Goal: Task Accomplishment & Management: Manage account settings

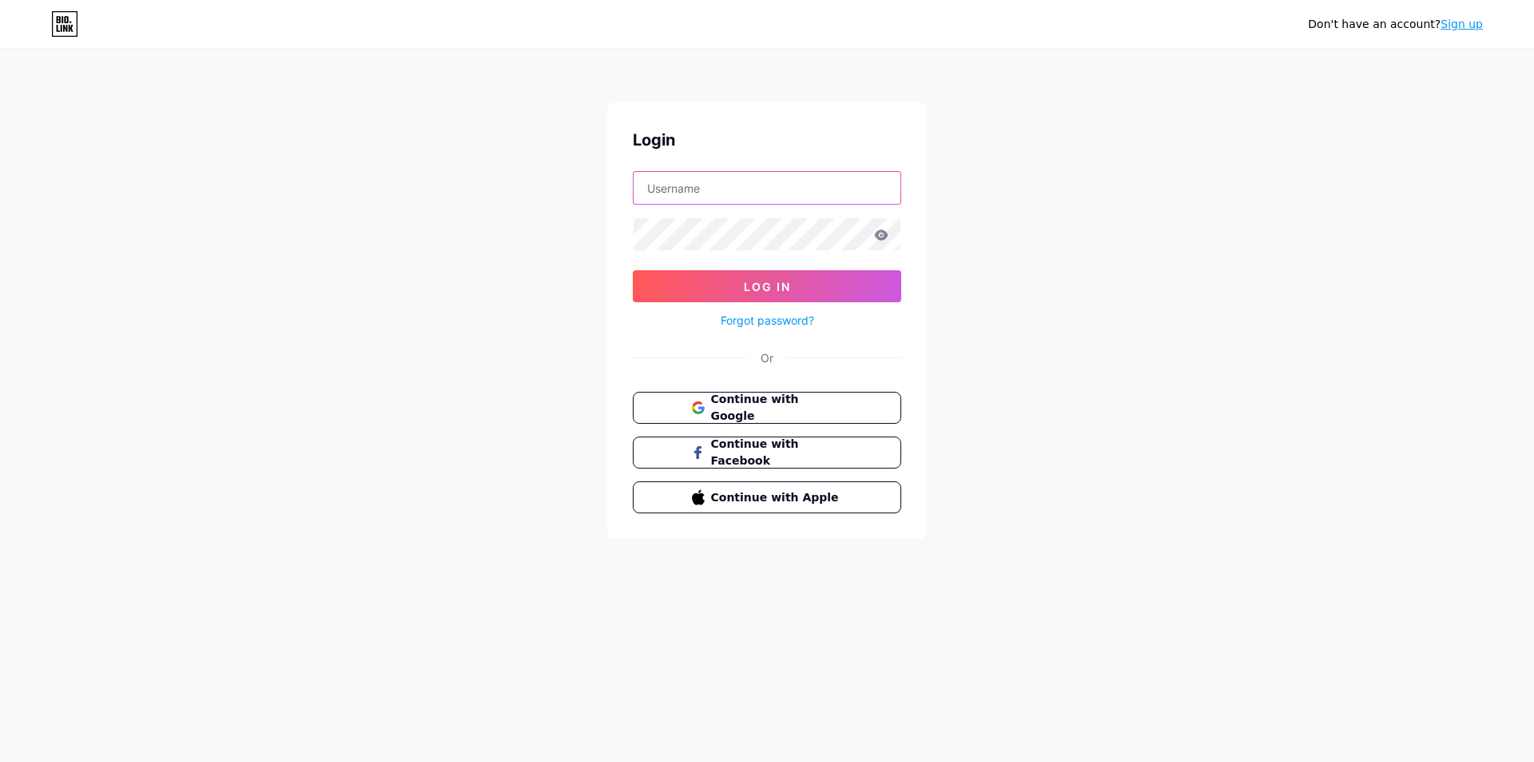
click at [769, 198] on input "text" at bounding box center [767, 188] width 267 height 32
paste input "[EMAIL_ADDRESS][DOMAIN_NAME]"
type input "[EMAIL_ADDRESS][DOMAIN_NAME]"
click at [786, 283] on span "Log In" at bounding box center [767, 287] width 47 height 14
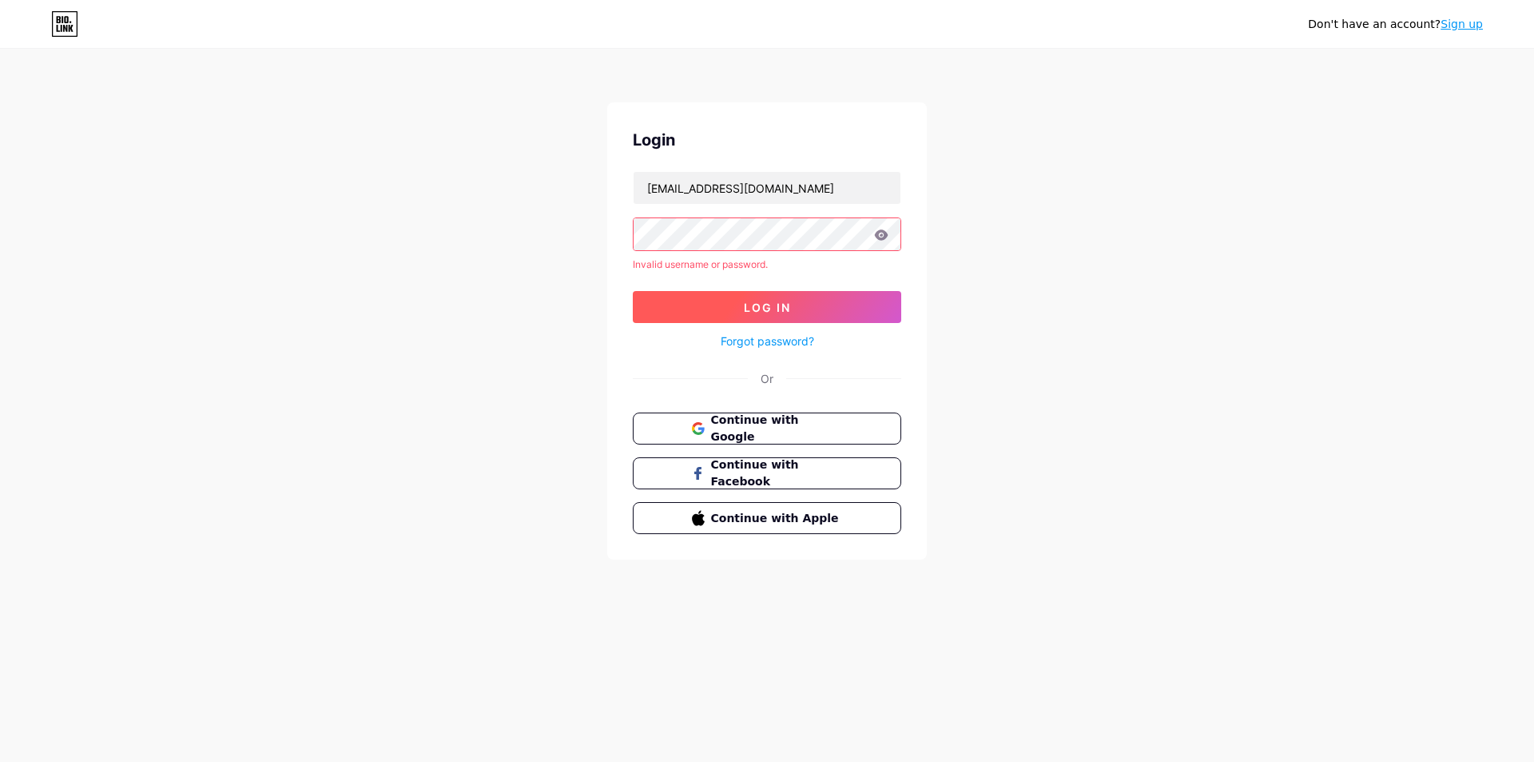
click at [746, 316] on button "Log In" at bounding box center [767, 307] width 269 height 32
click at [780, 340] on link "Forgot password?" at bounding box center [768, 340] width 94 height 17
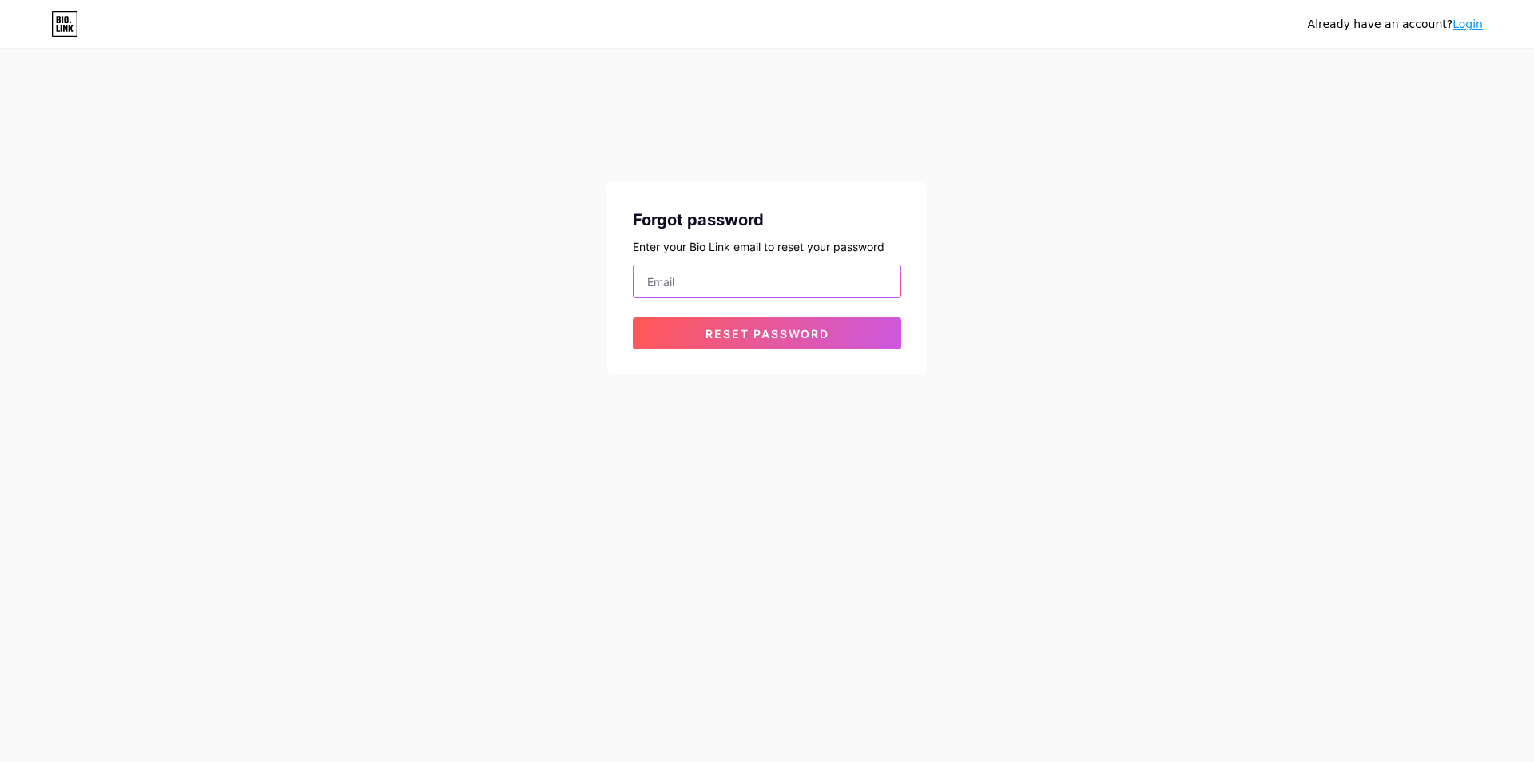
click at [749, 285] on input "email" at bounding box center [767, 281] width 267 height 32
paste input "[EMAIL_ADDRESS][DOMAIN_NAME]"
type input "[EMAIL_ADDRESS][DOMAIN_NAME]"
click at [728, 336] on span "Reset password" at bounding box center [768, 334] width 124 height 14
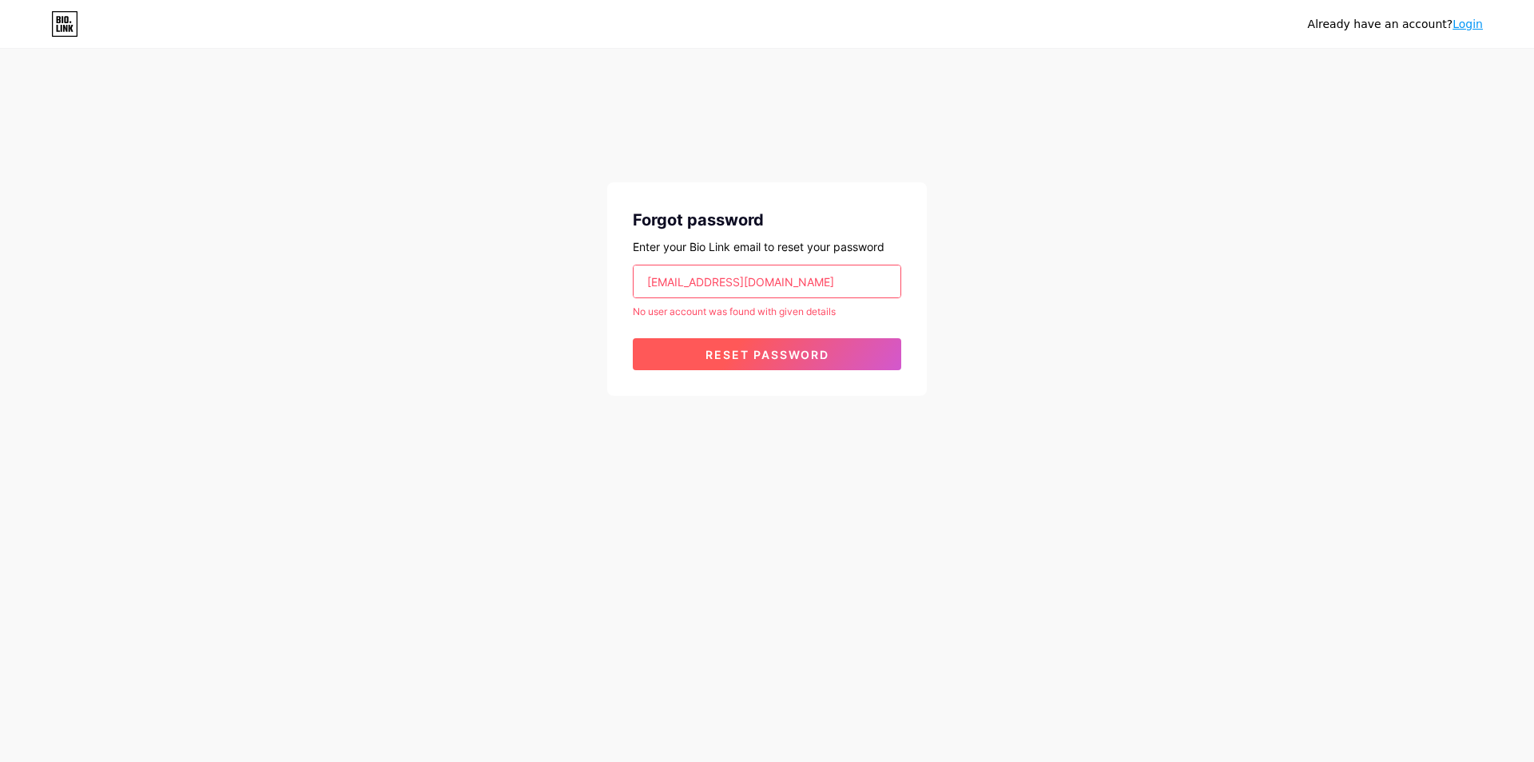
click at [739, 350] on span "Reset password" at bounding box center [768, 355] width 124 height 14
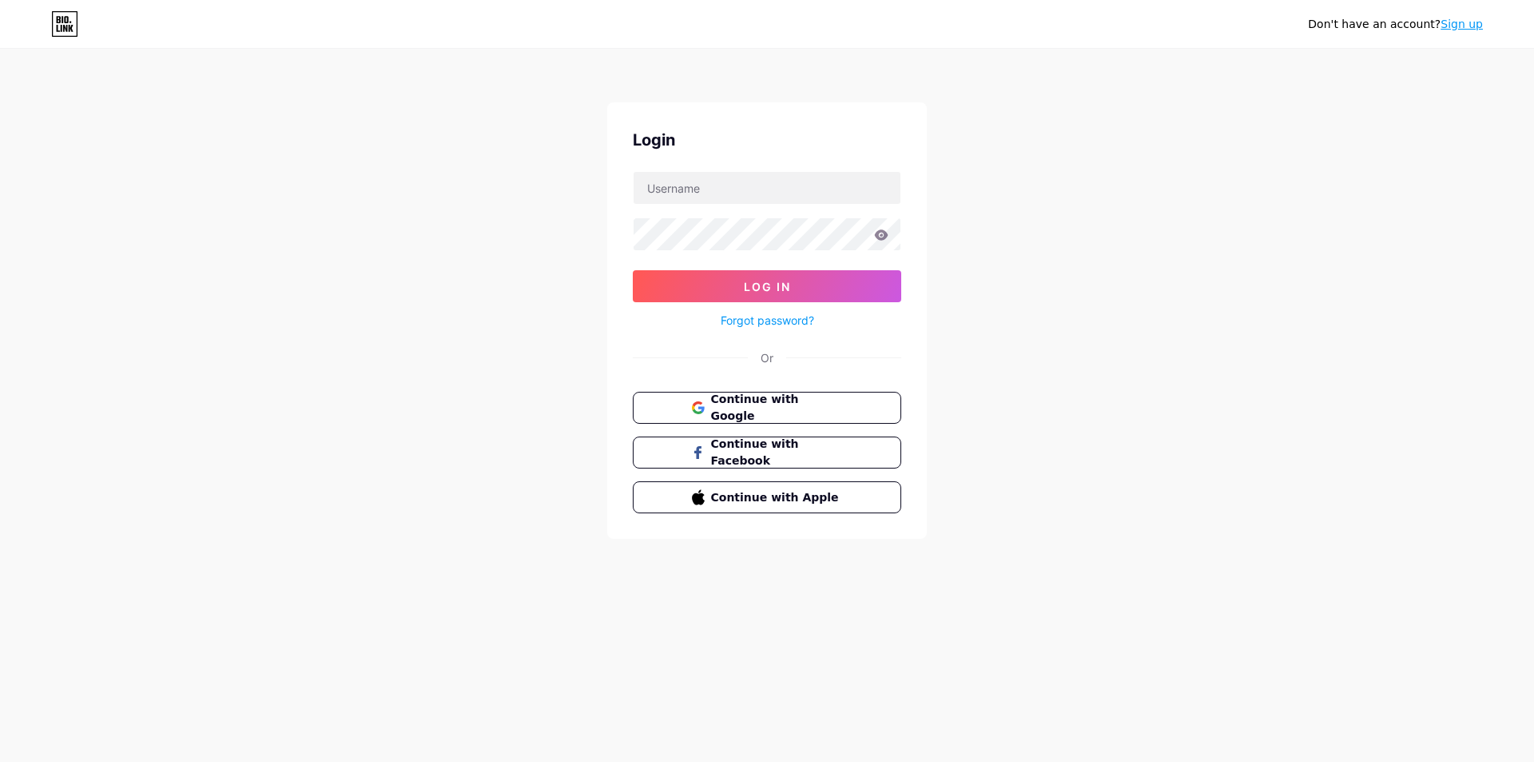
click at [1449, 22] on link "Sign up" at bounding box center [1462, 24] width 42 height 13
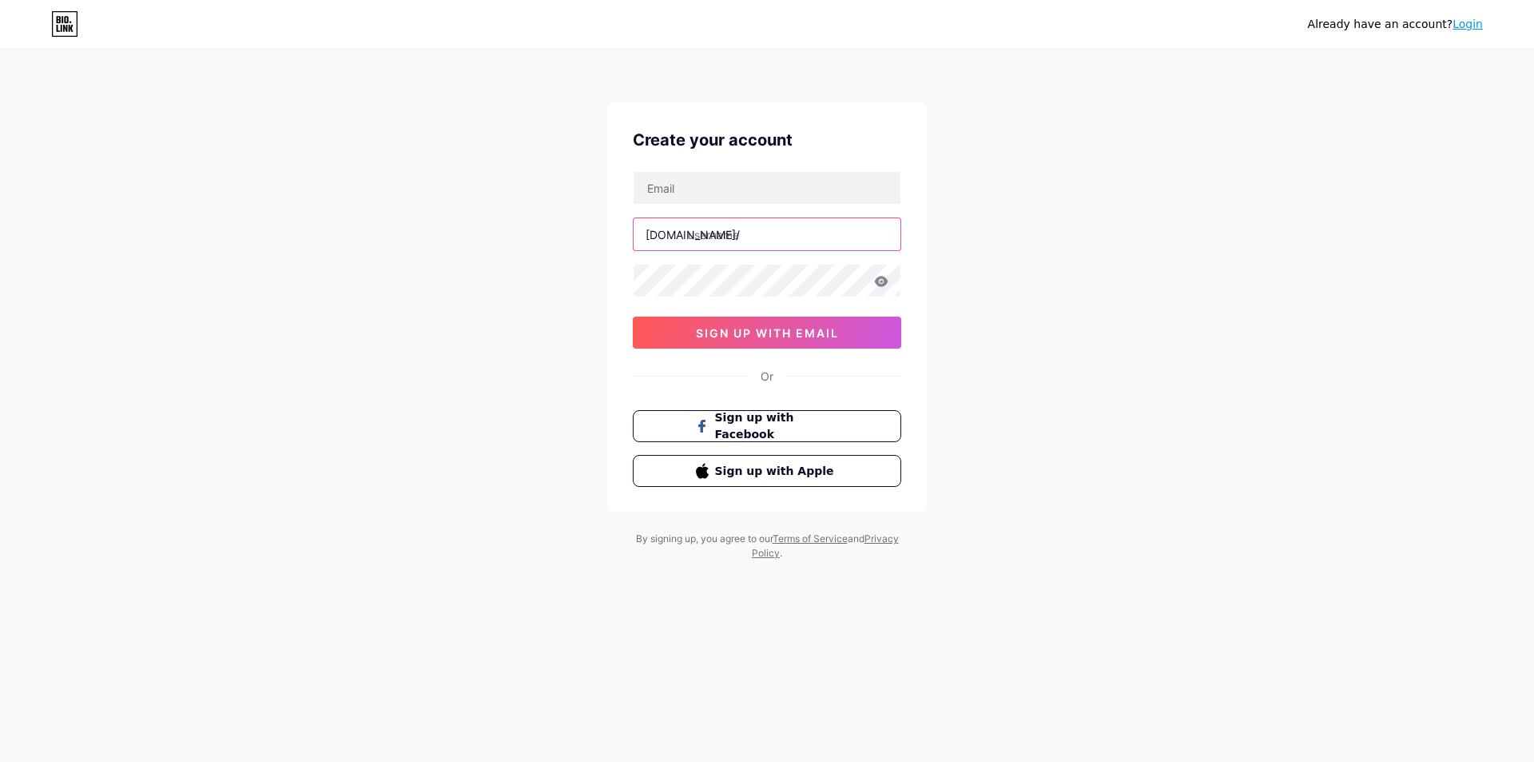
click at [774, 225] on input "text" at bounding box center [767, 234] width 267 height 32
click at [755, 195] on input "text" at bounding box center [767, 188] width 267 height 32
paste input "[EMAIL_ADDRESS][DOMAIN_NAME]"
type input "[EMAIL_ADDRESS][DOMAIN_NAME]"
click at [819, 241] on input "text" at bounding box center [767, 234] width 267 height 32
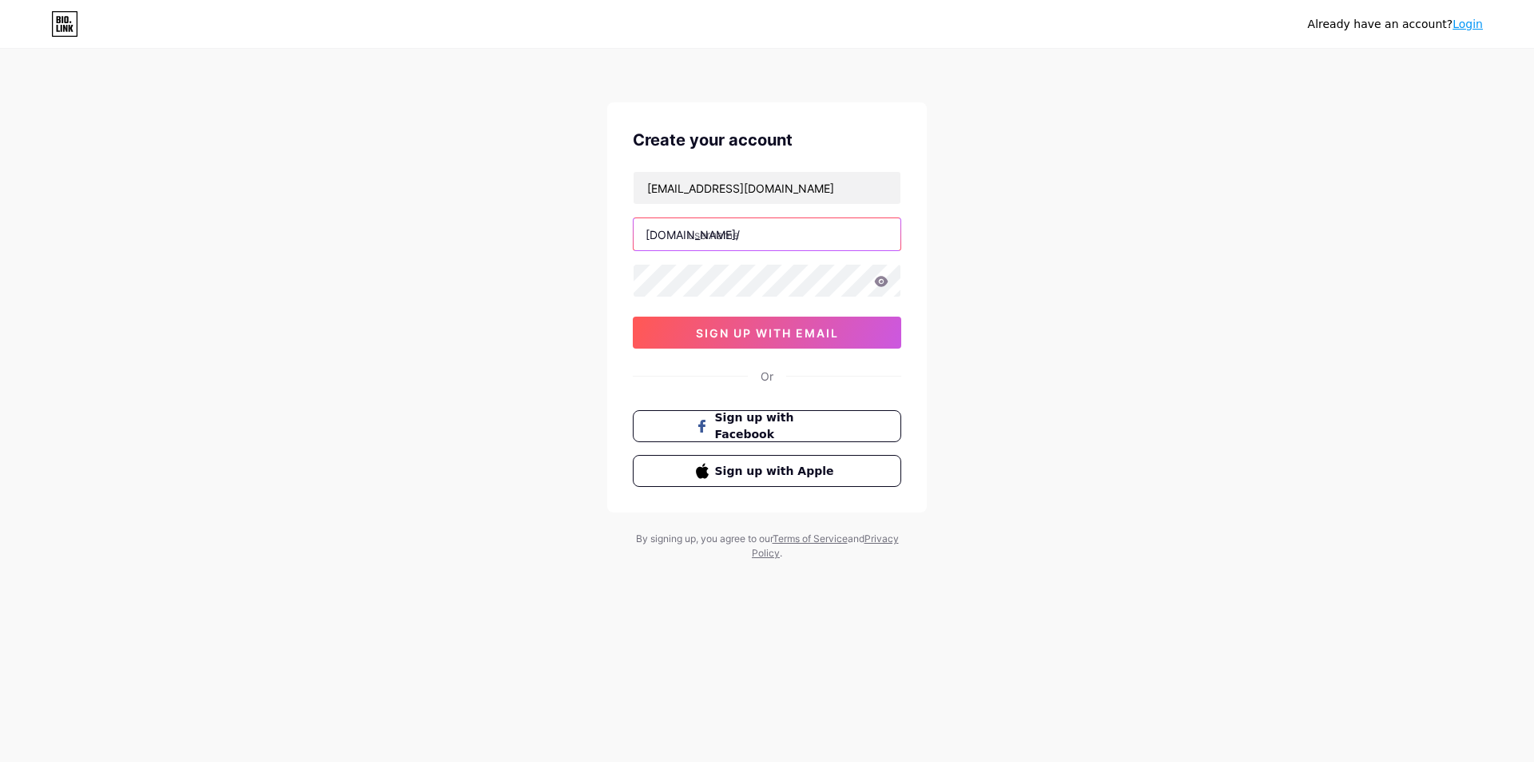
paste input "resilientdevelopers"
type input "resilientdevelopers"
click at [761, 336] on span "sign up with email" at bounding box center [767, 333] width 143 height 14
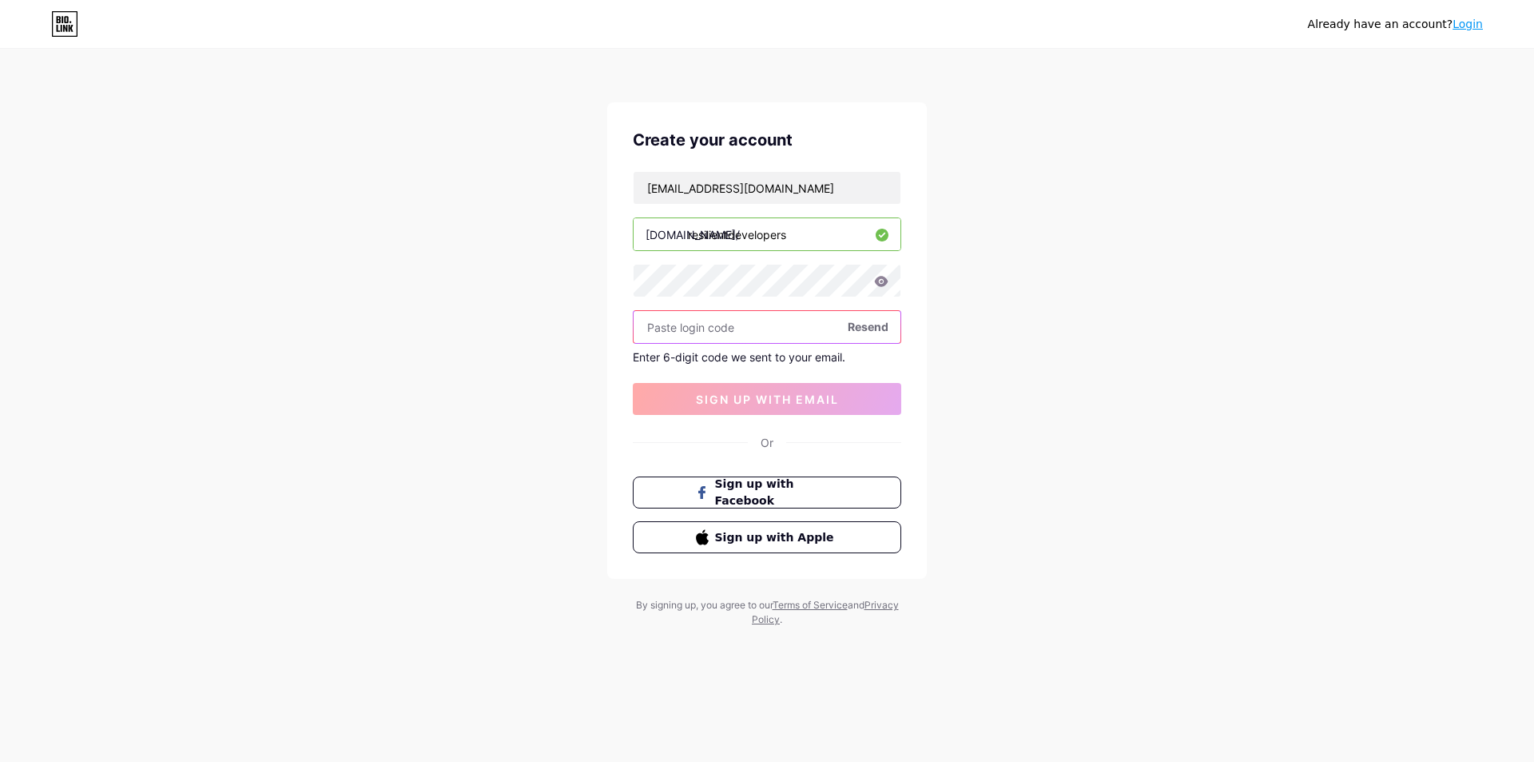
paste input "875785"
type input "875785"
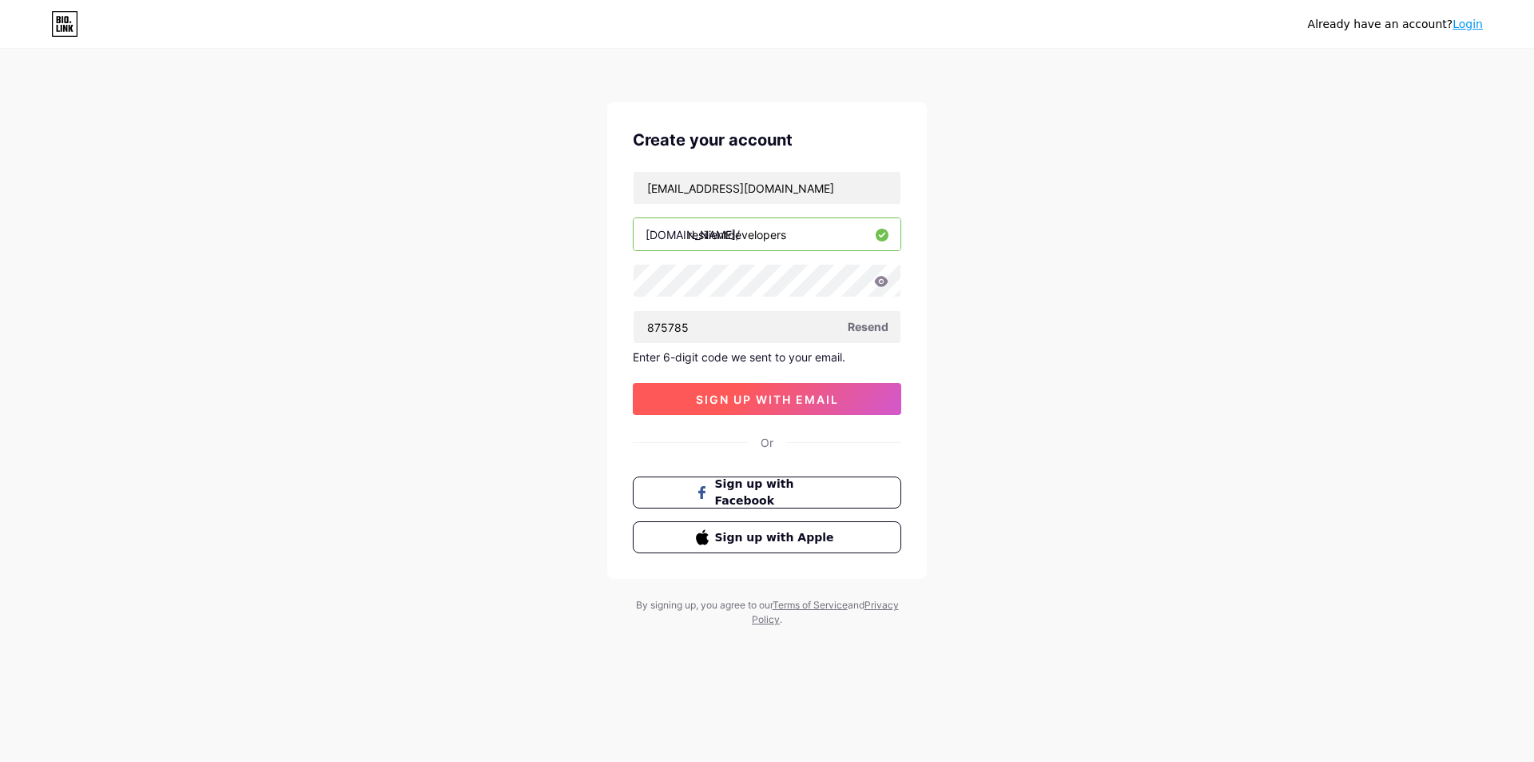
click at [750, 403] on span "sign up with email" at bounding box center [767, 399] width 143 height 14
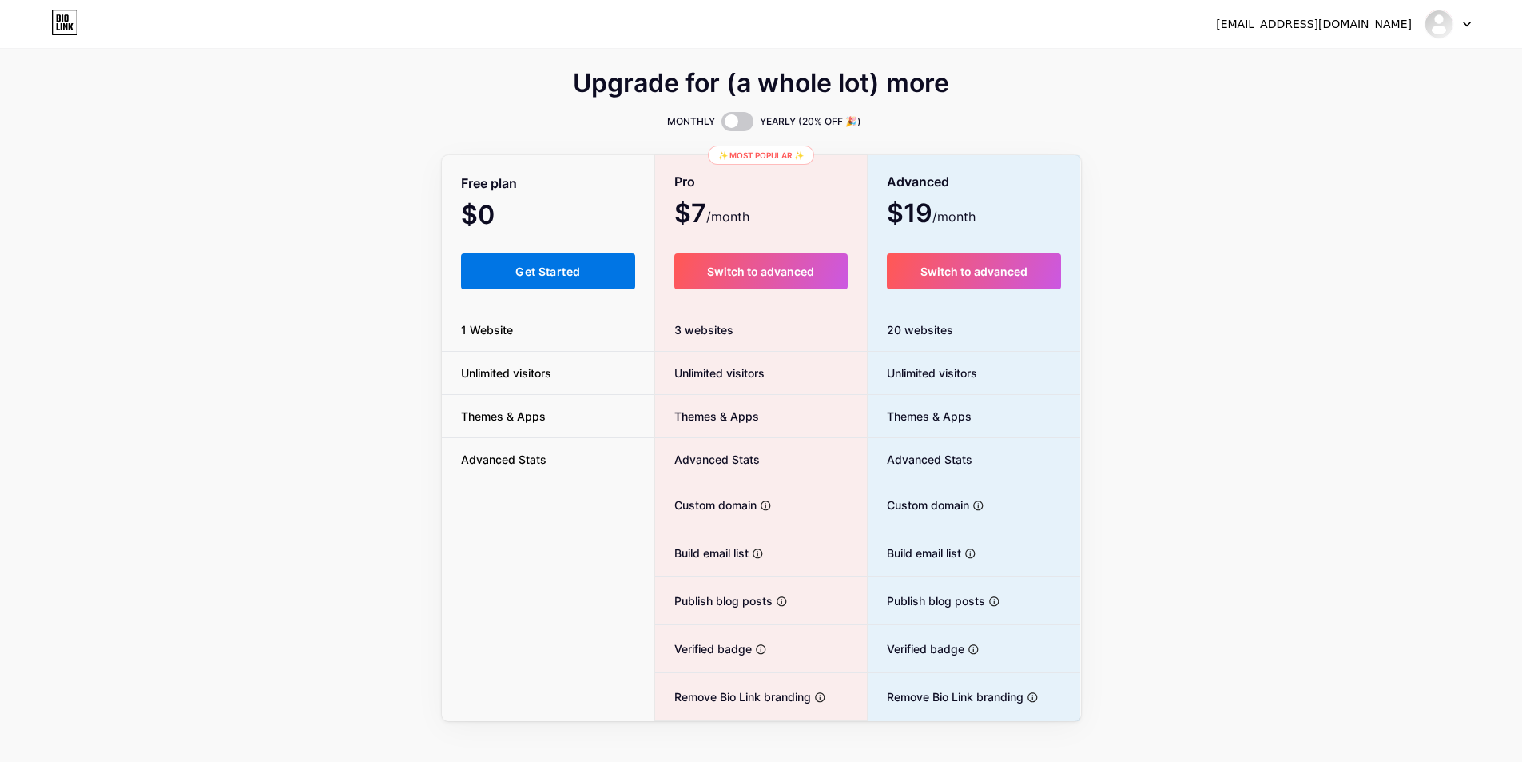
click at [541, 275] on span "Get Started" at bounding box center [547, 272] width 65 height 14
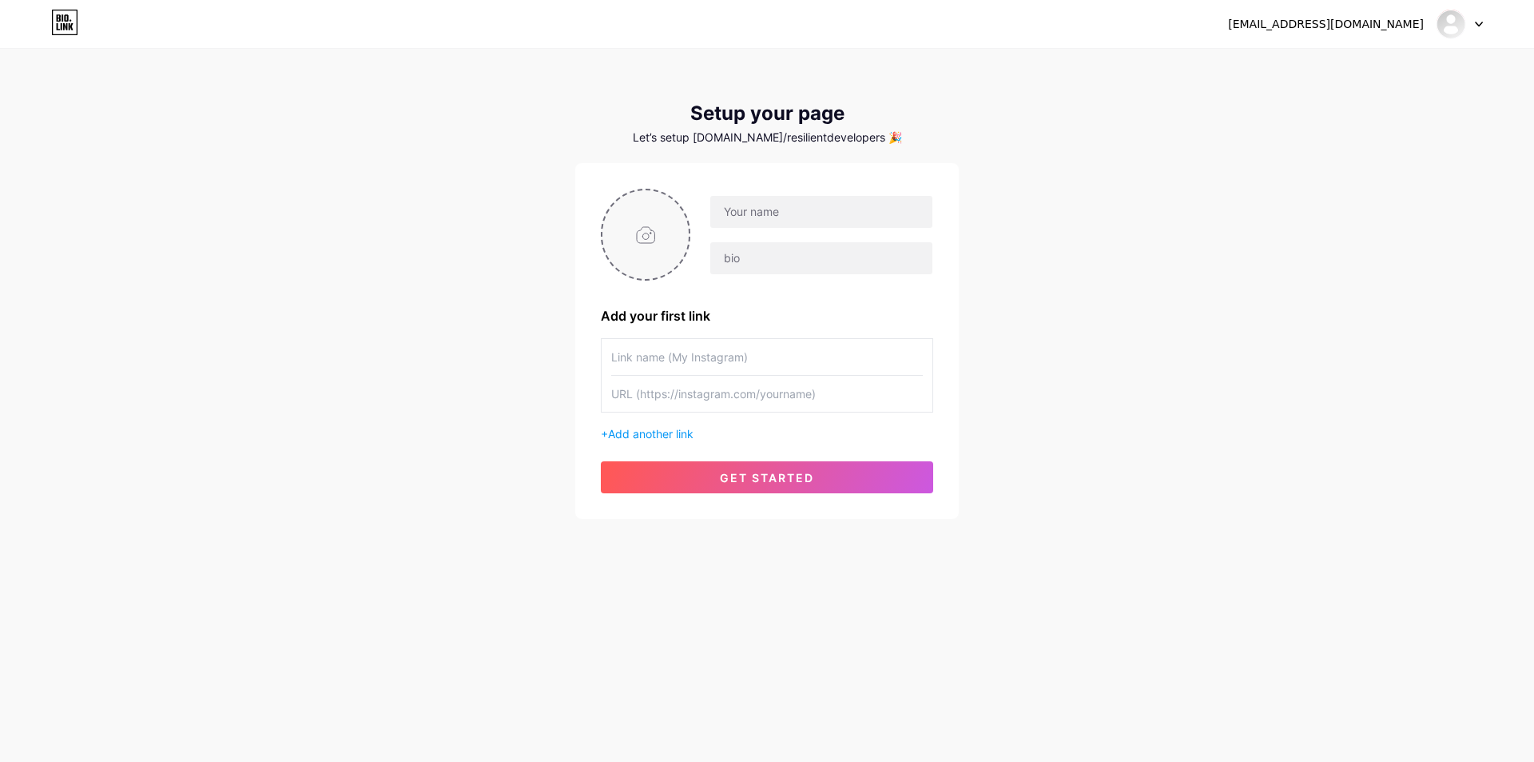
click at [662, 230] on input "file" at bounding box center [646, 234] width 86 height 89
type input "C:\fakepath\Resilient Developers 300.jpg"
click at [753, 217] on input "text" at bounding box center [821, 212] width 222 height 32
paste input "[PERSON_NAME]"
type input "[PERSON_NAME]"
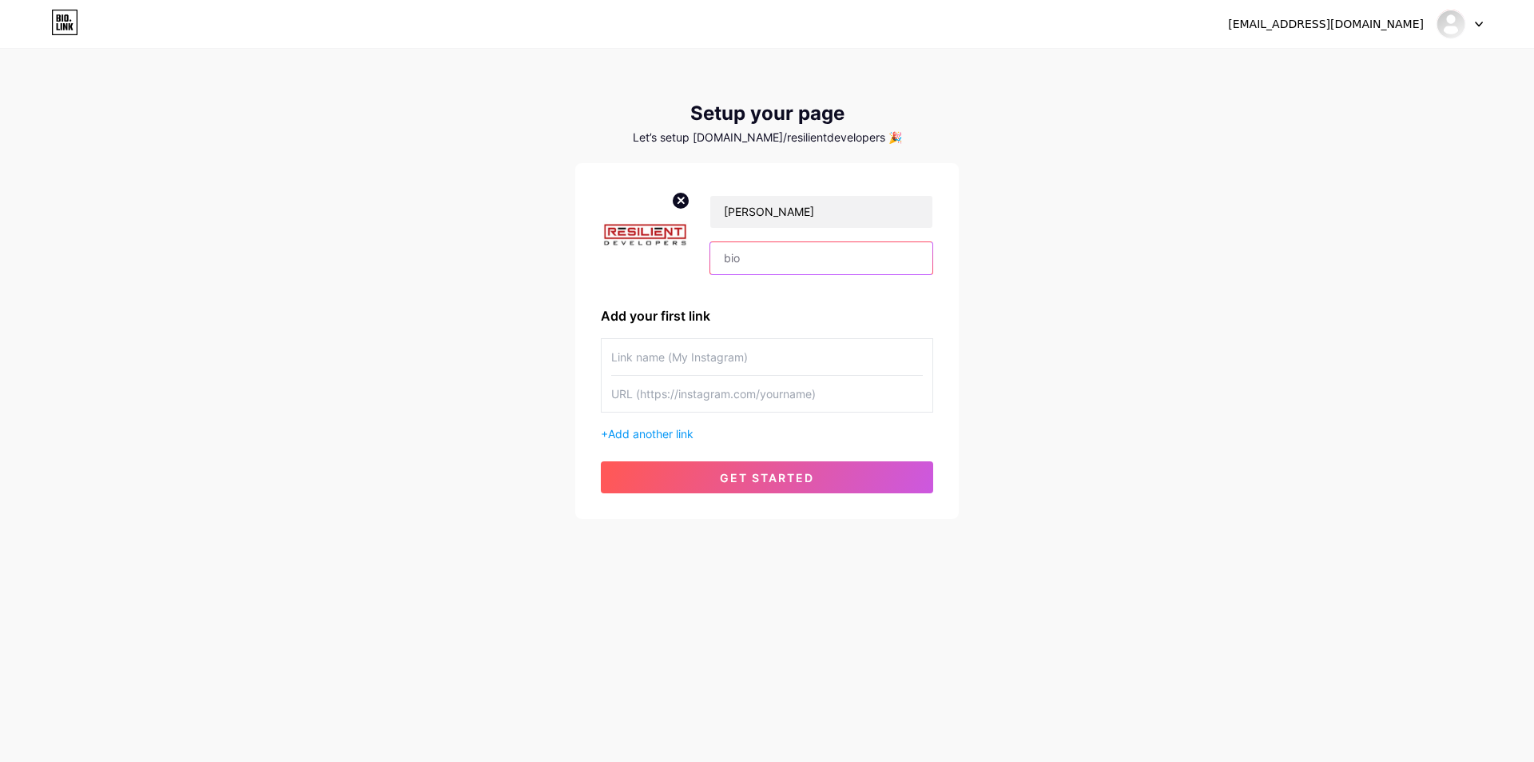
click at [759, 249] on input "text" at bounding box center [821, 258] width 222 height 32
paste input "Admin"
type input "Admin"
click at [659, 333] on div "[PERSON_NAME] Admin Add your first link + Add another link get started" at bounding box center [767, 341] width 332 height 304
click at [655, 372] on input "text" at bounding box center [767, 357] width 312 height 36
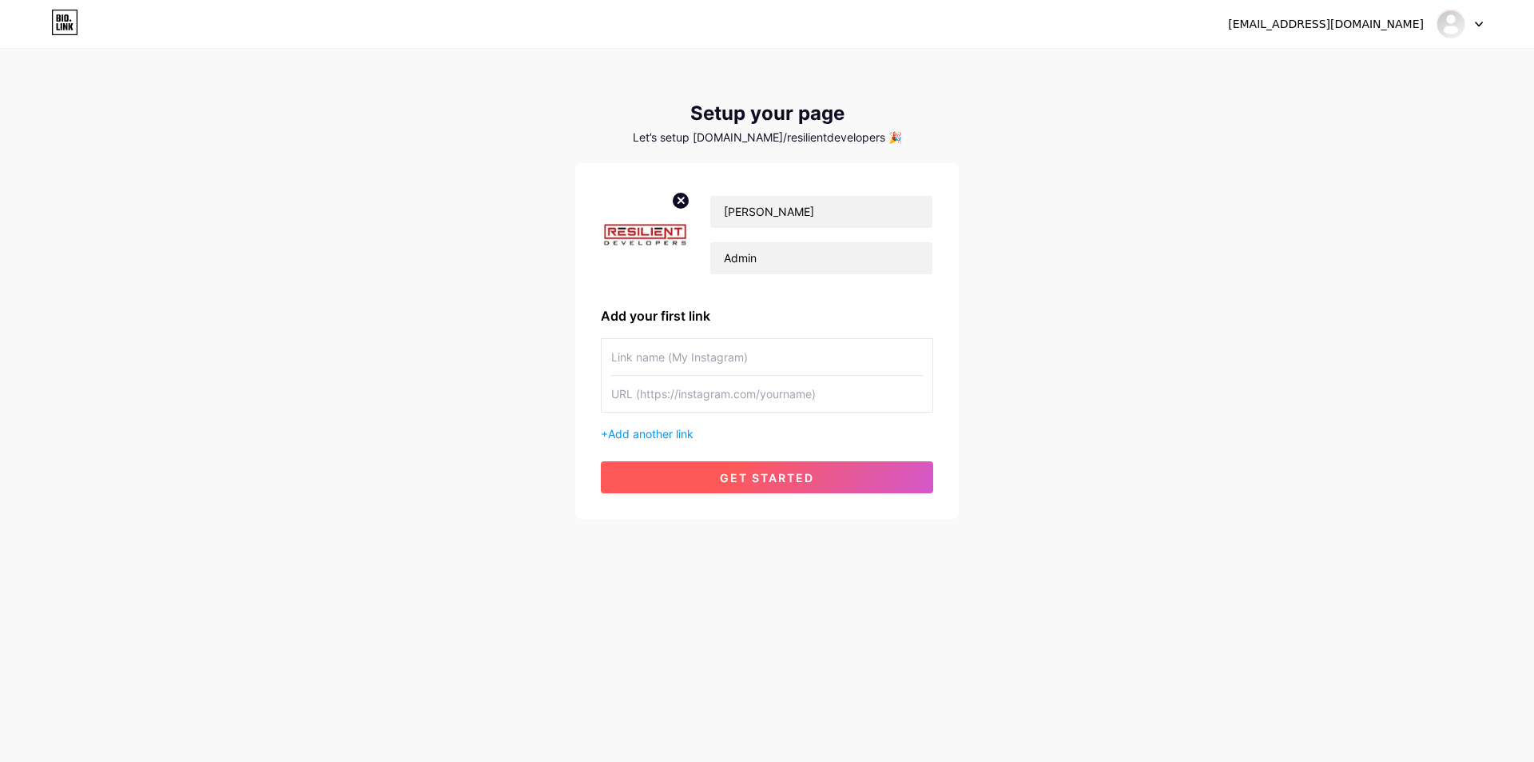
click at [729, 488] on button "get started" at bounding box center [767, 477] width 332 height 32
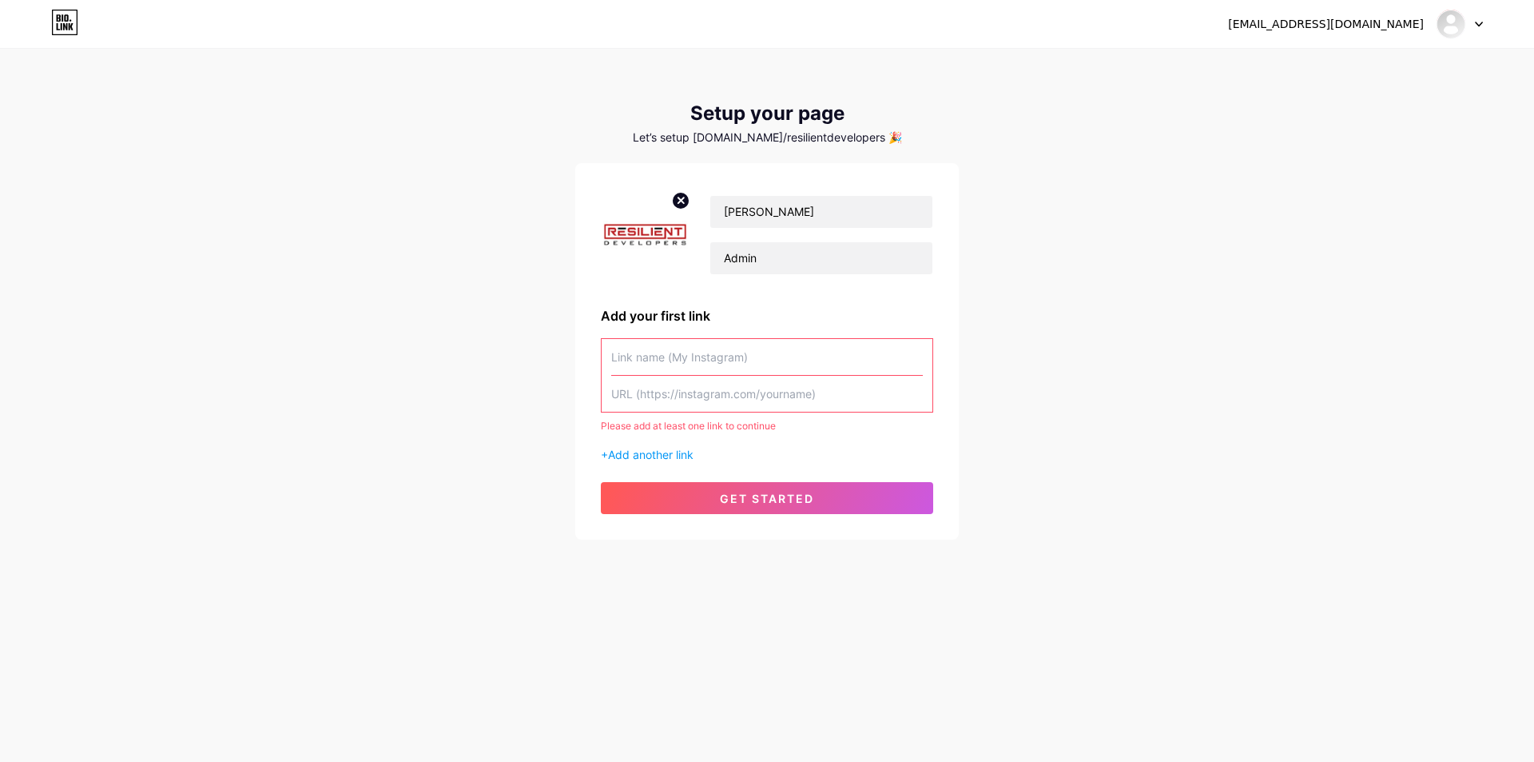
click at [601, 353] on div at bounding box center [767, 375] width 332 height 74
click at [671, 366] on input "text" at bounding box center [767, 357] width 312 height 36
paste input "[URL][DOMAIN_NAME]"
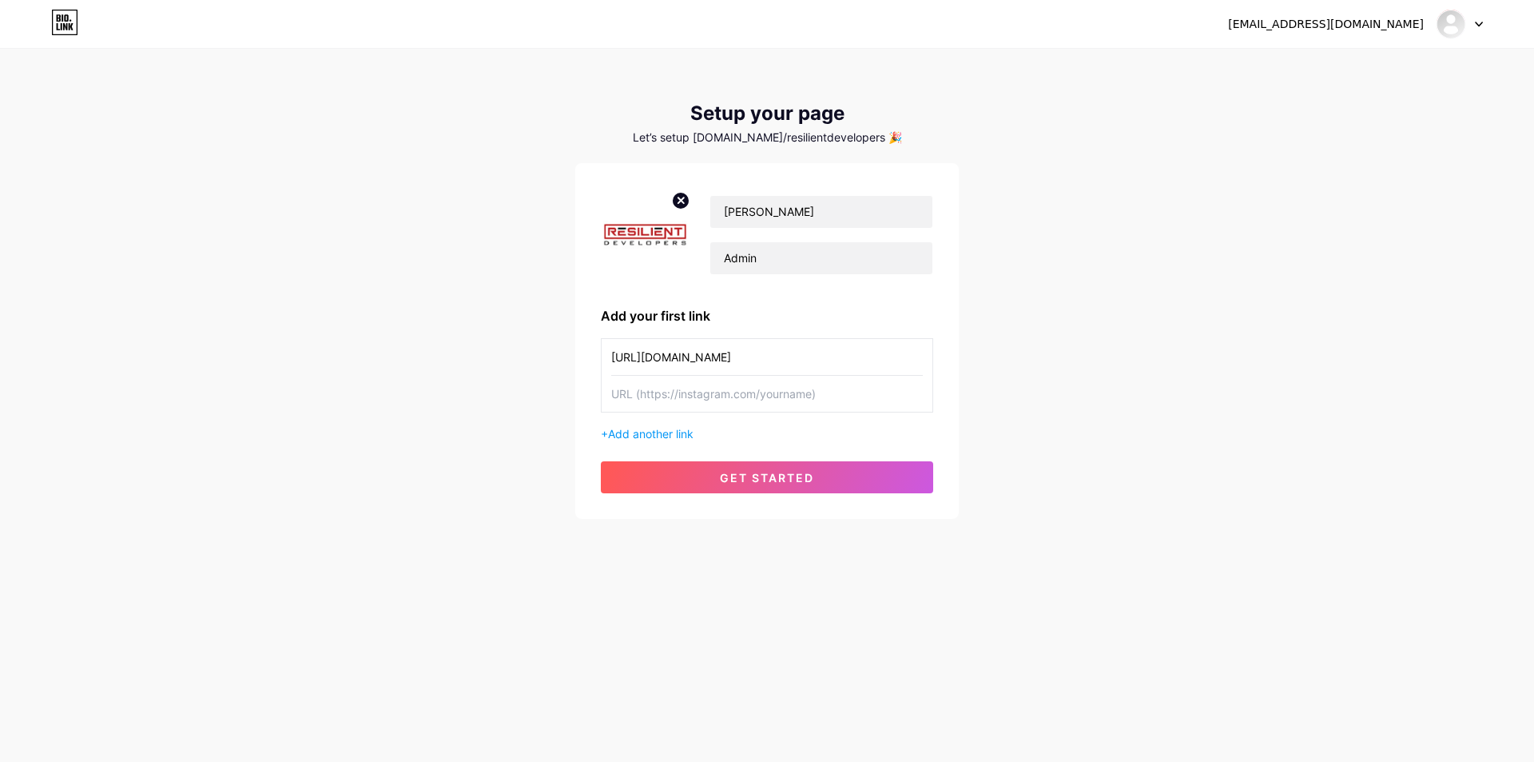
type input "[URL][DOMAIN_NAME]"
click at [697, 417] on div "[URL][DOMAIN_NAME] + Add another link" at bounding box center [767, 390] width 332 height 104
click at [692, 402] on input "text" at bounding box center [767, 394] width 312 height 36
paste input "[URL][DOMAIN_NAME]"
type input "[URL][DOMAIN_NAME]"
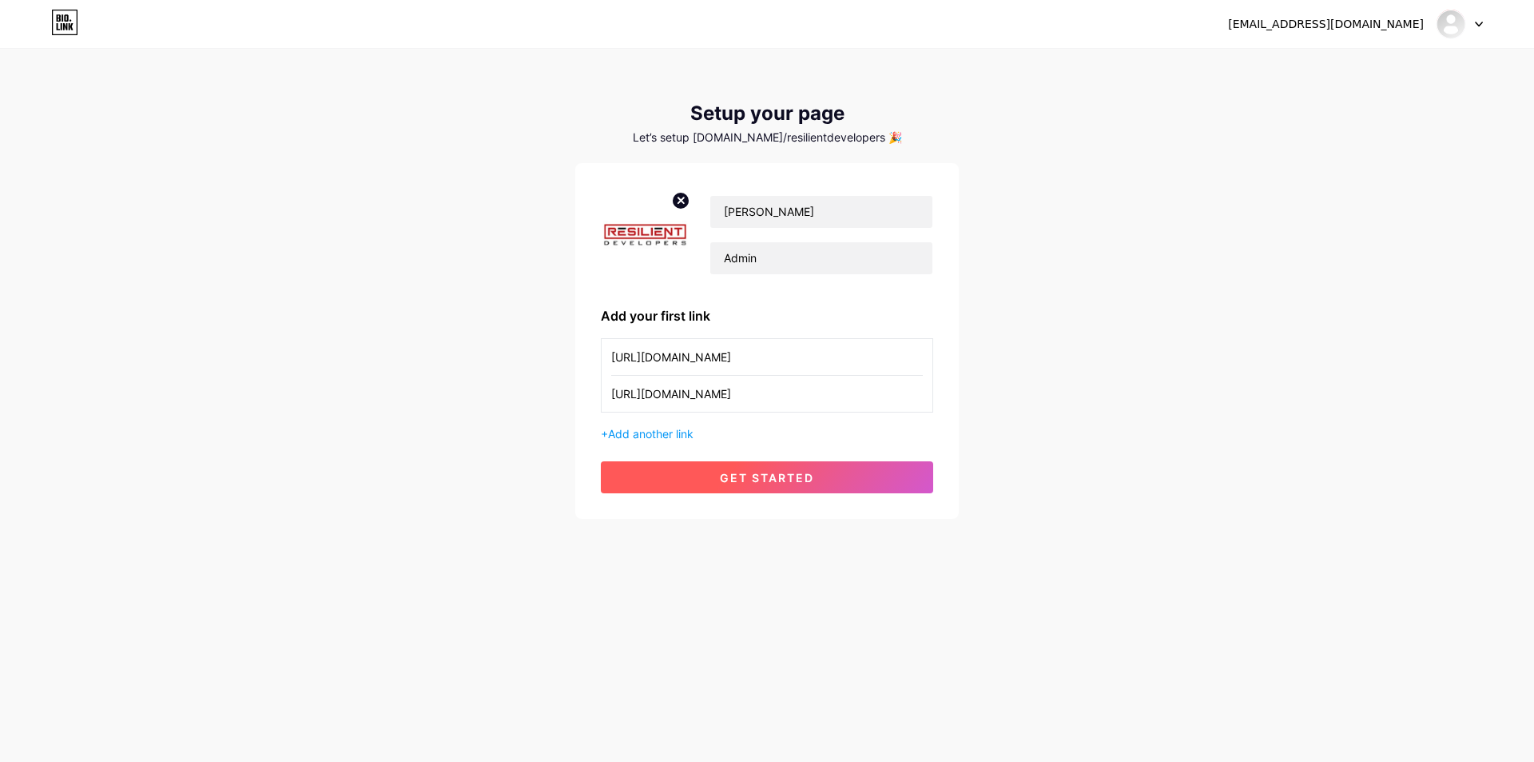
click at [739, 489] on button "get started" at bounding box center [767, 477] width 332 height 32
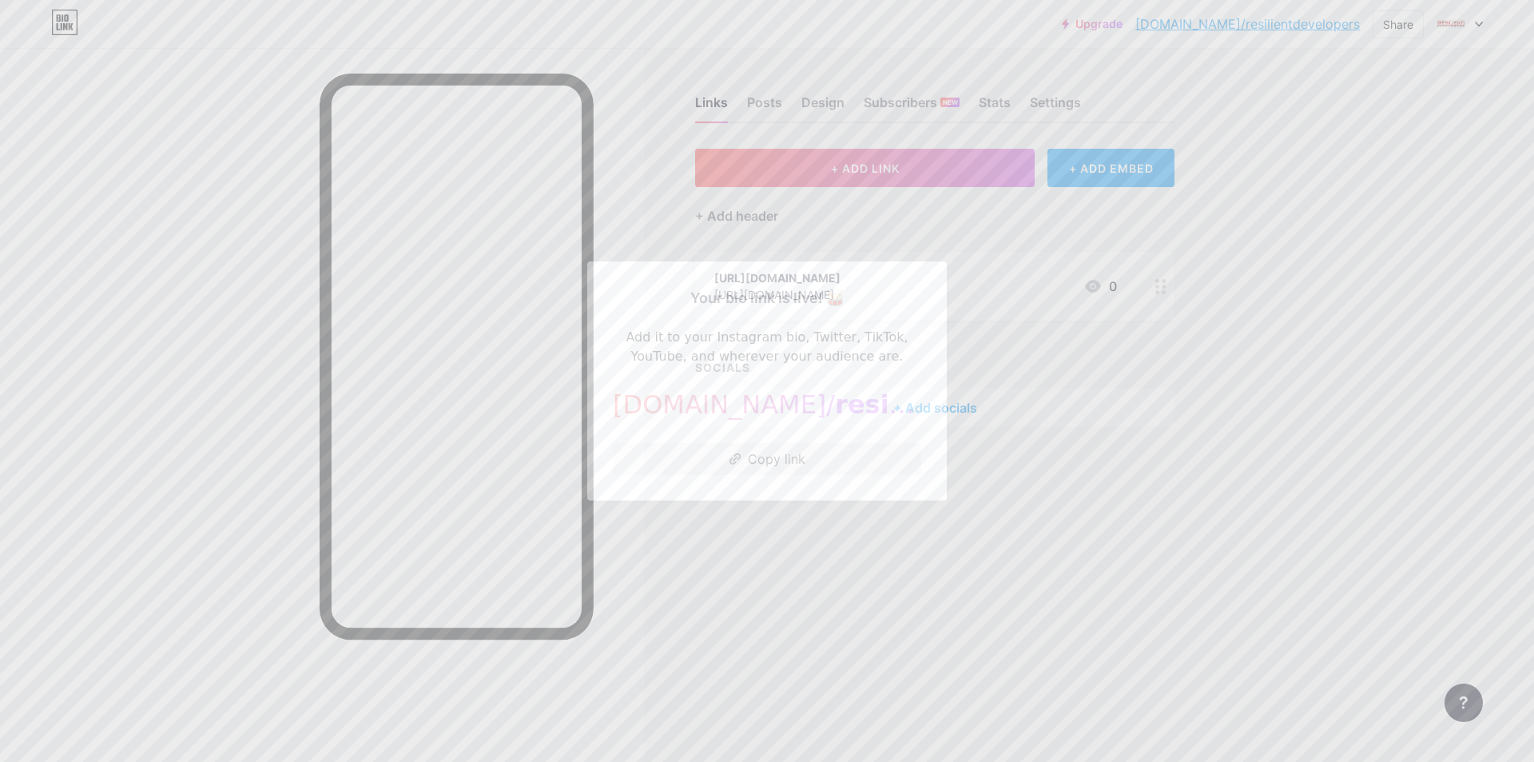
click at [1132, 293] on div at bounding box center [767, 381] width 1534 height 762
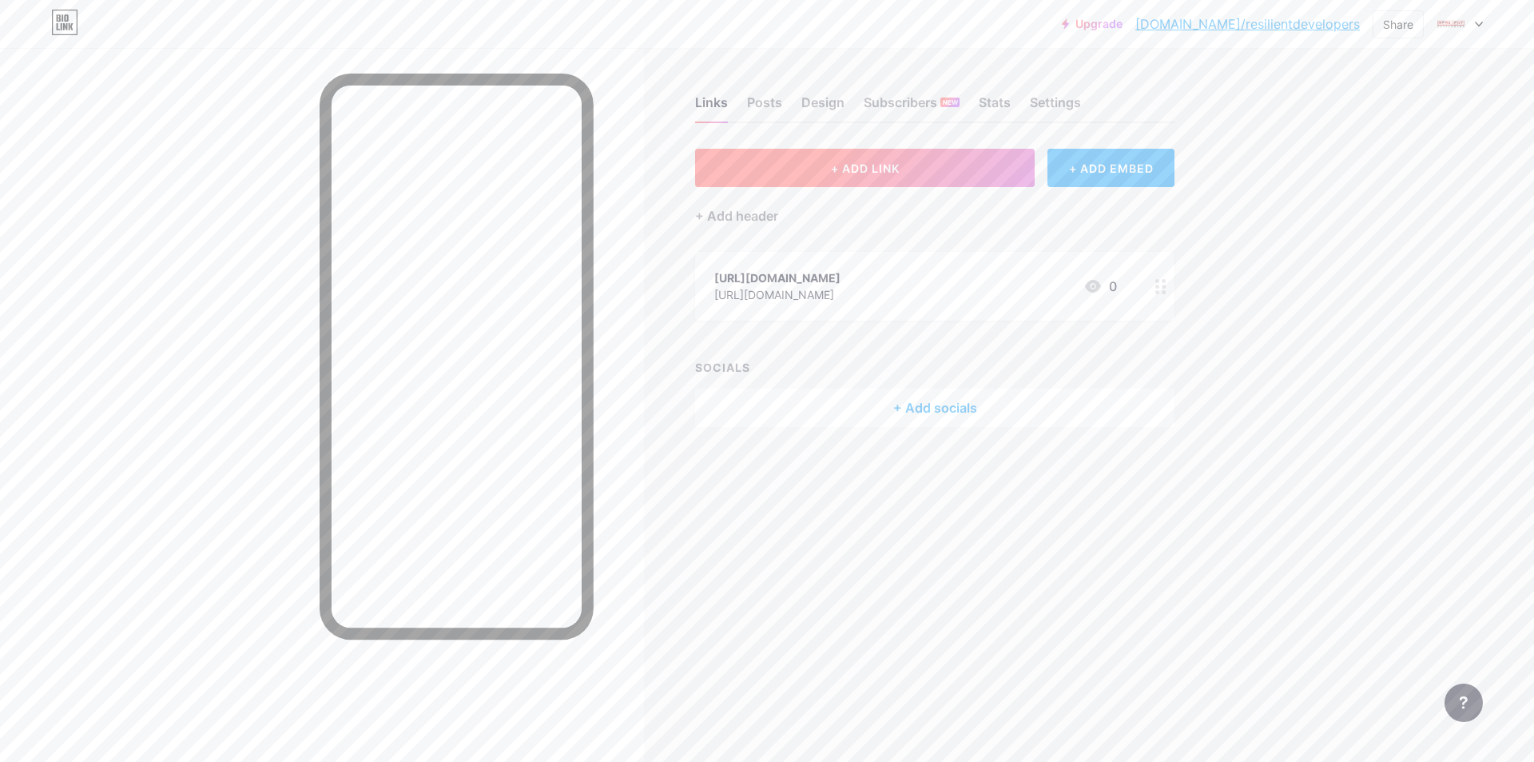
click at [885, 162] on span "+ ADD LINK" at bounding box center [865, 168] width 69 height 14
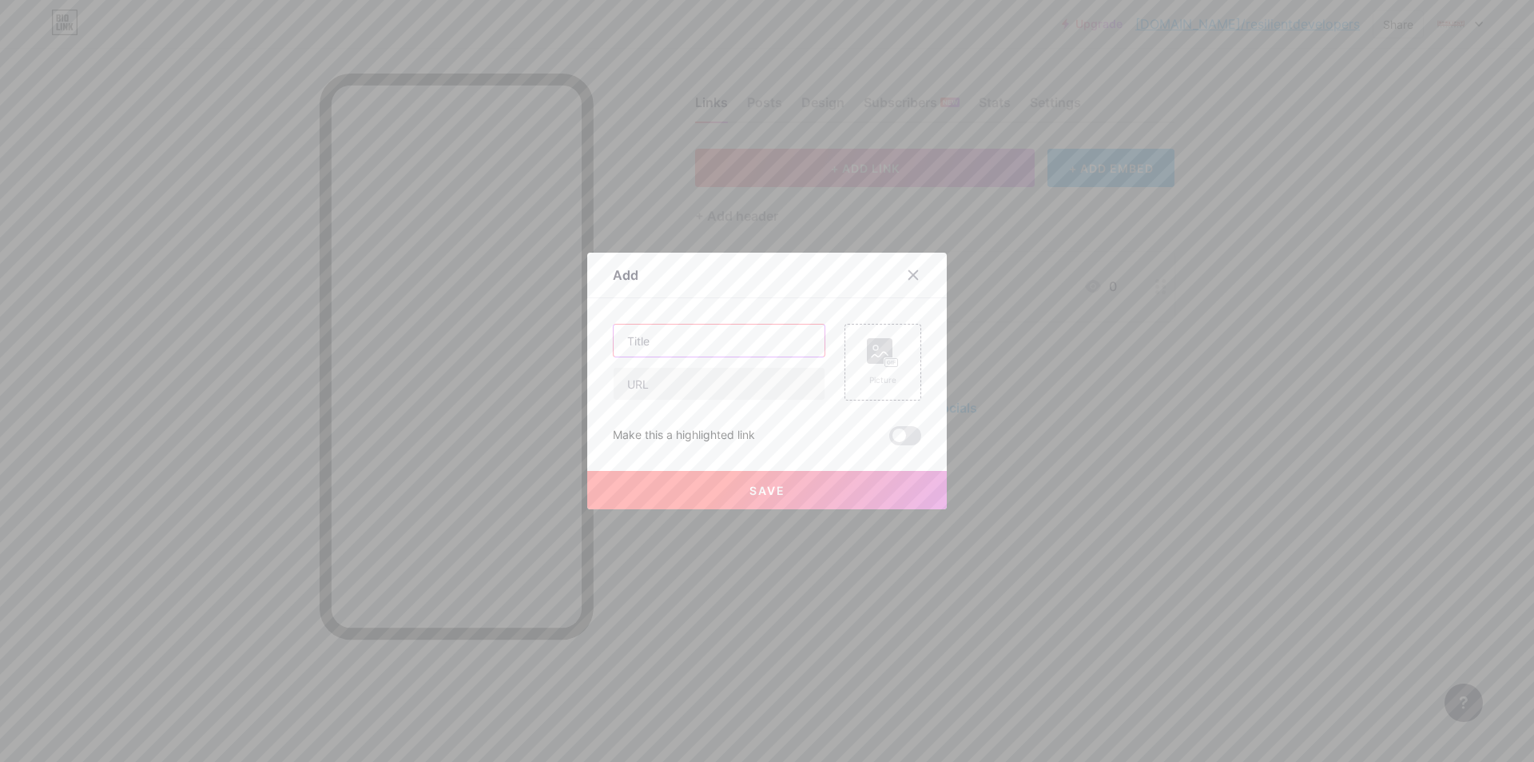
click at [677, 344] on input "text" at bounding box center [719, 340] width 211 height 32
paste input "[URL][DOMAIN_NAME]"
type input "[URL][DOMAIN_NAME]"
drag, startPoint x: 716, startPoint y: 300, endPoint x: 708, endPoint y: 316, distance: 17.2
click at [715, 303] on div "Content YouTube Play YouTube video without leaving your page. ADD Vimeo Play Vi…" at bounding box center [767, 371] width 308 height 147
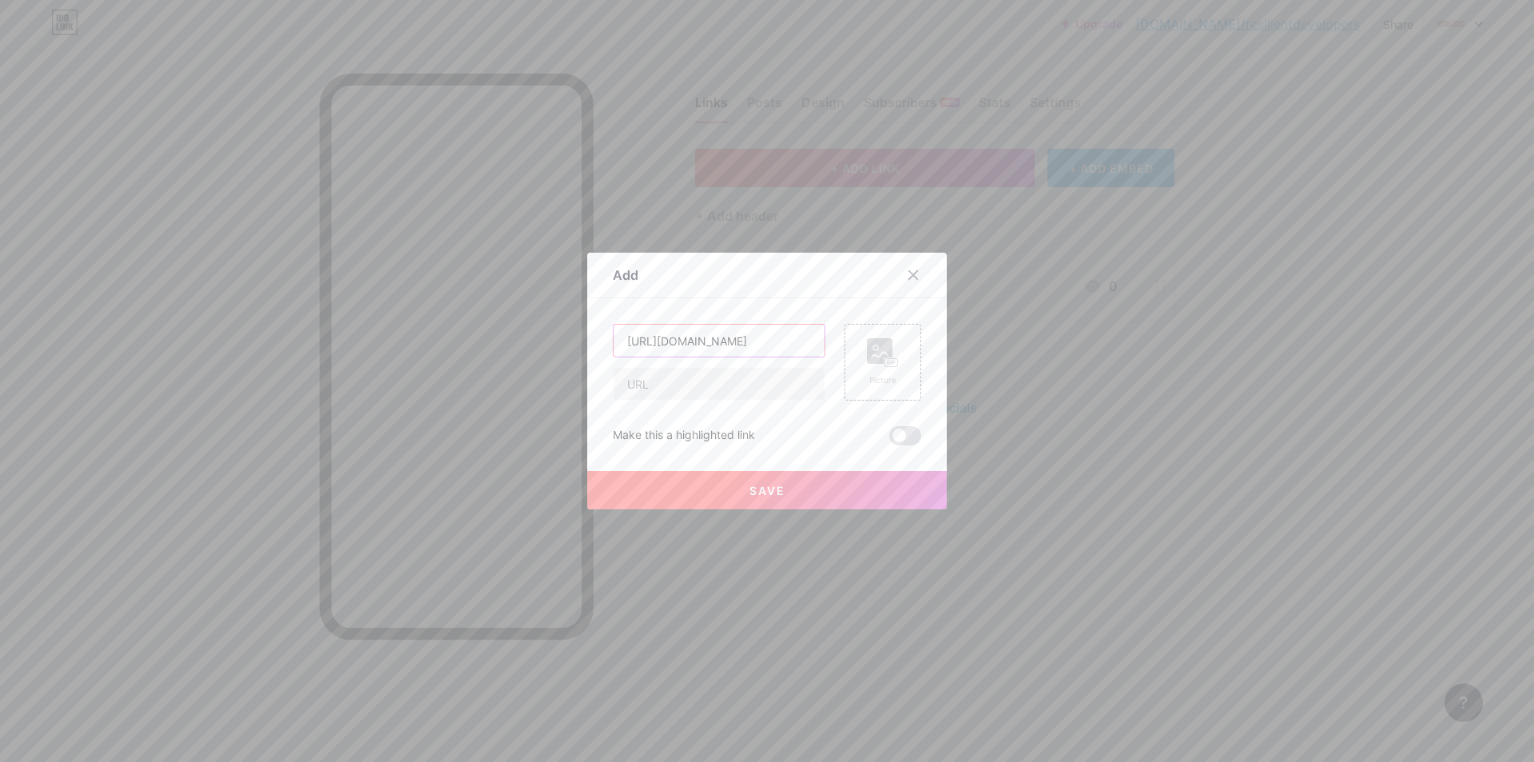
click at [691, 351] on input "[URL][DOMAIN_NAME]" at bounding box center [719, 340] width 211 height 32
click at [682, 397] on input "text" at bounding box center [719, 384] width 211 height 32
paste input "[URL][DOMAIN_NAME]"
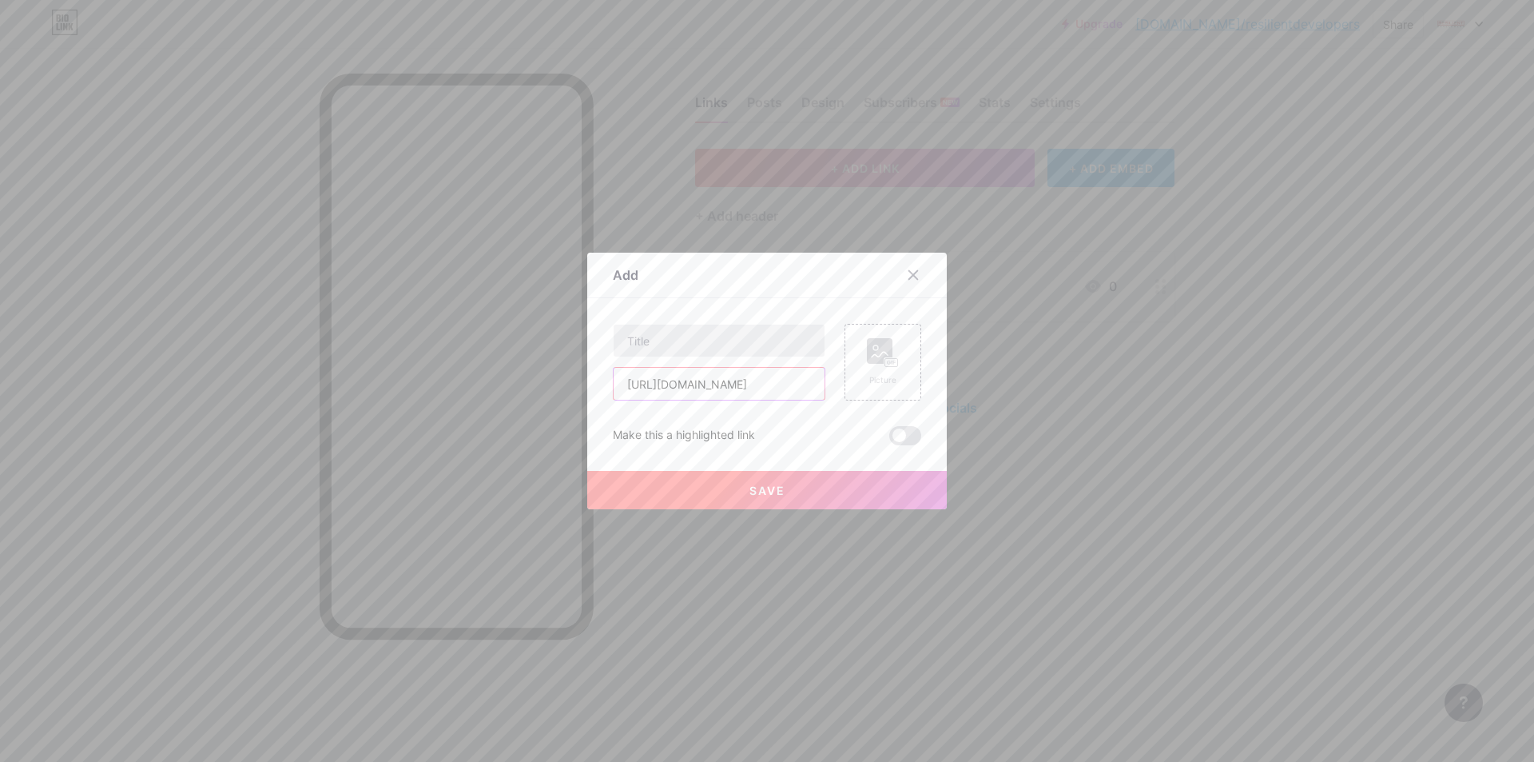
type input "[URL][DOMAIN_NAME]"
click at [702, 347] on input "text" at bounding box center [719, 340] width 211 height 32
type input "y"
type input "T"
type input "YOUTUBE"
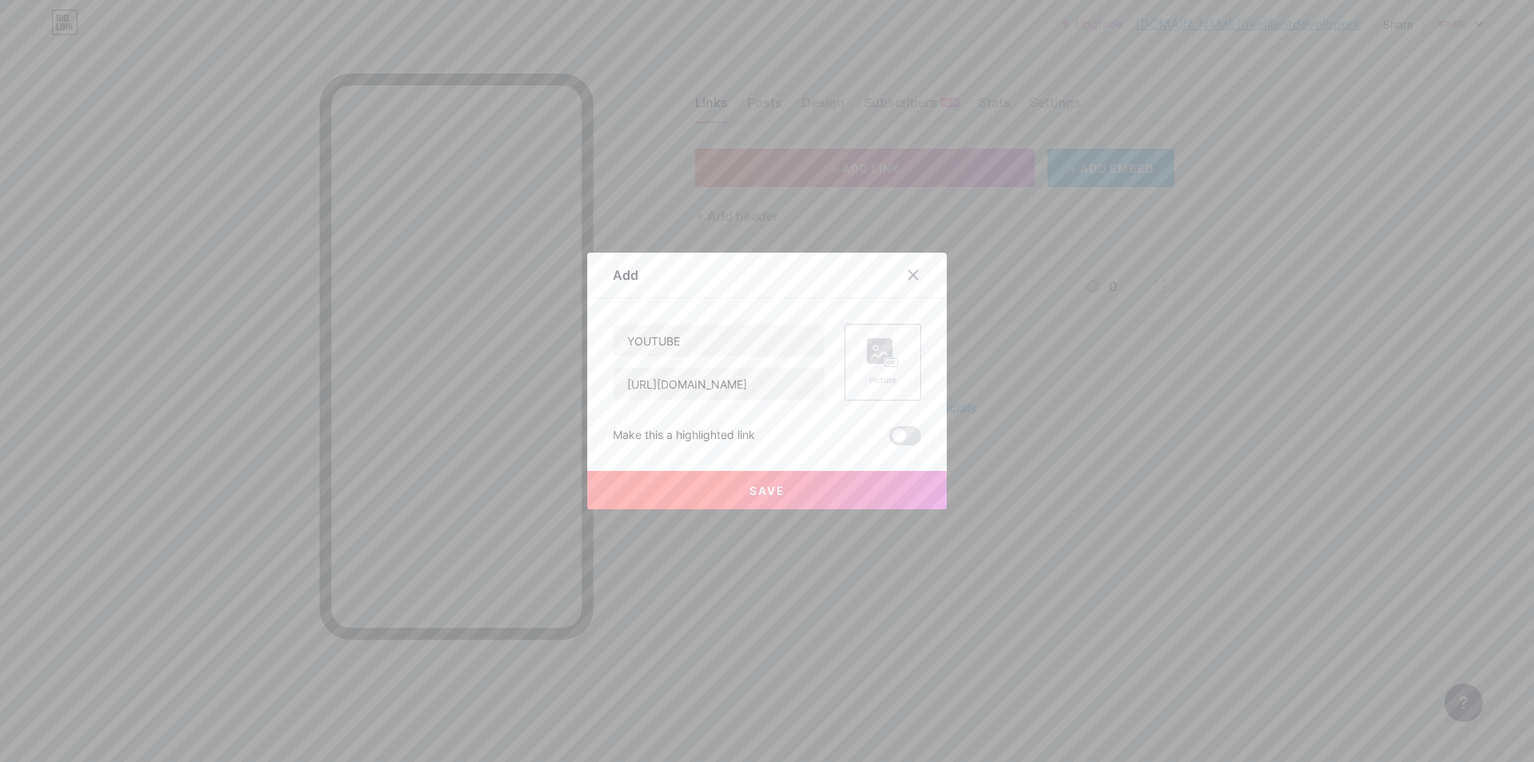
click at [871, 380] on div "Picture" at bounding box center [883, 380] width 32 height 12
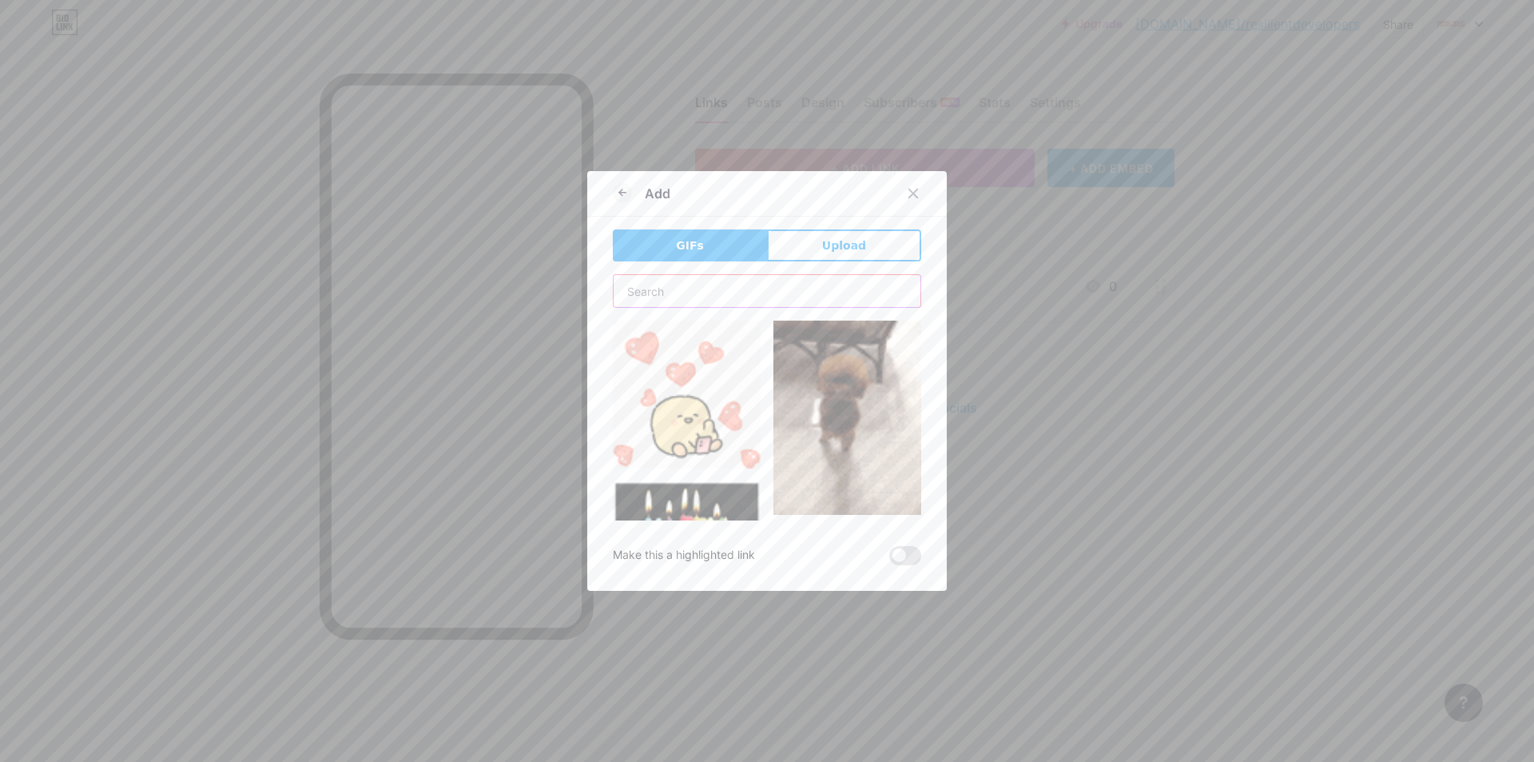
click at [773, 283] on input "text" at bounding box center [767, 291] width 307 height 32
click at [822, 253] on span "Upload" at bounding box center [844, 245] width 44 height 17
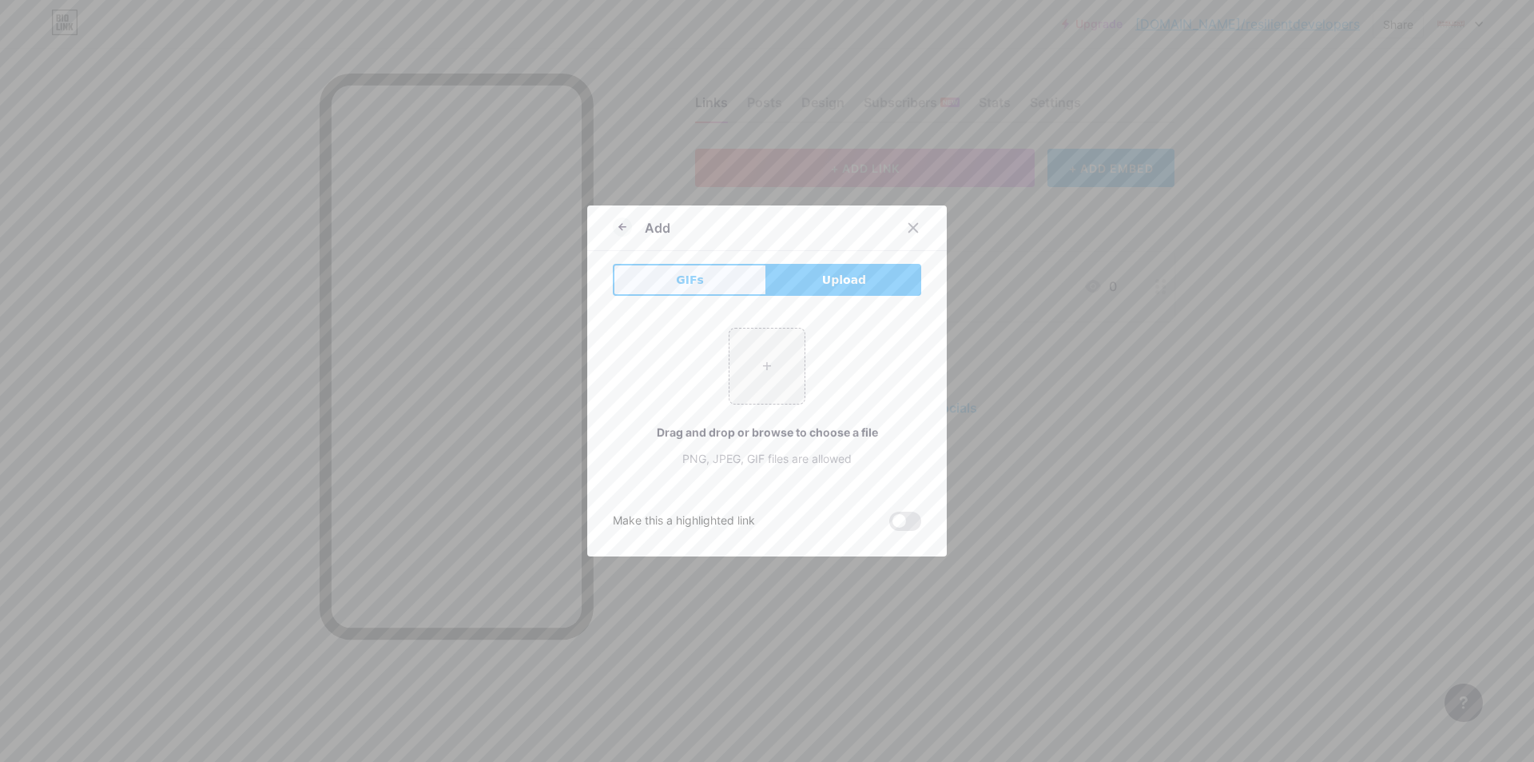
click at [708, 285] on button "GIFs" at bounding box center [690, 280] width 154 height 32
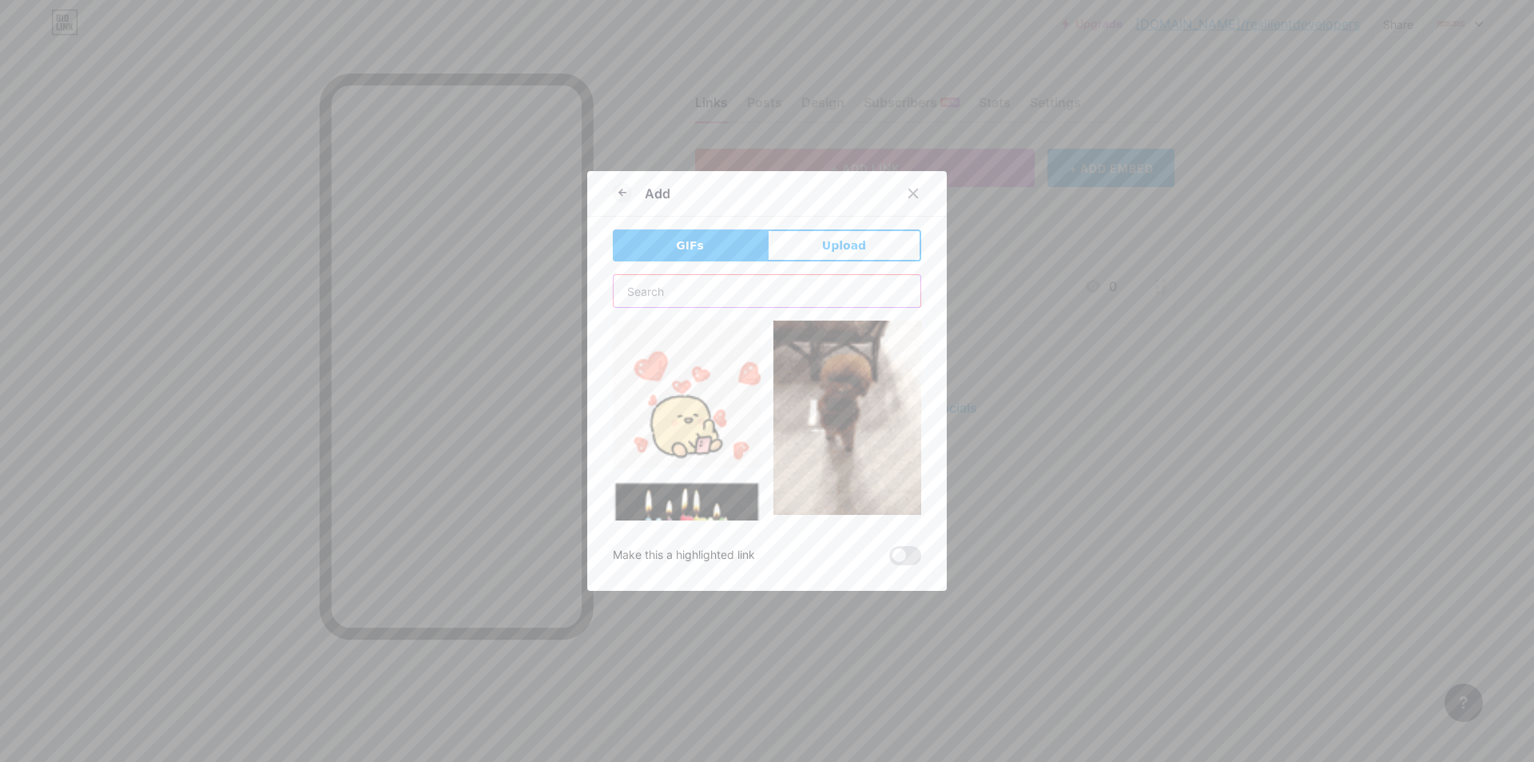
click at [711, 304] on input "text" at bounding box center [767, 291] width 307 height 32
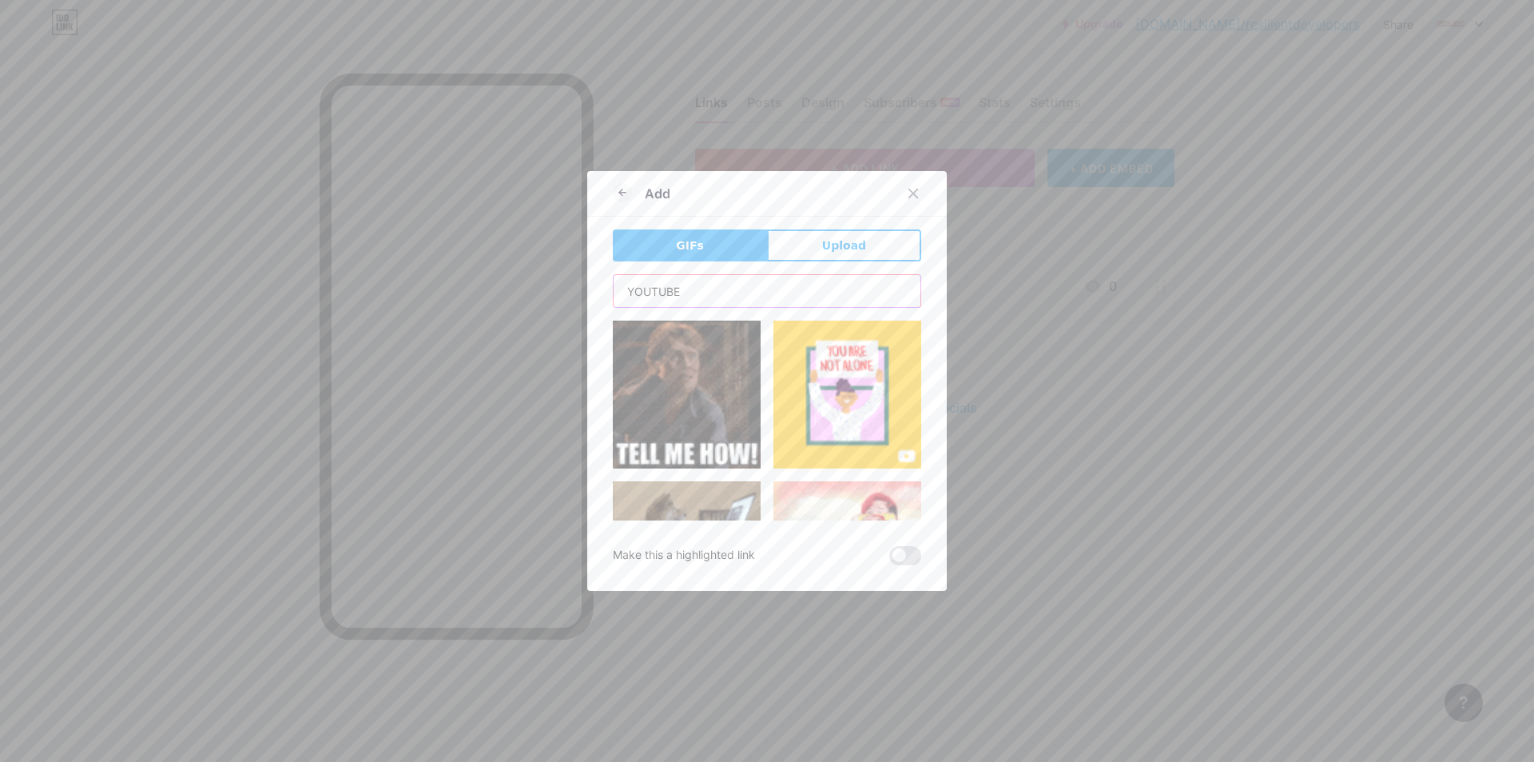
type input "YOUTUBE"
click at [600, 212] on div "Add" at bounding box center [767, 198] width 360 height 38
click at [600, 205] on div "Add" at bounding box center [767, 198] width 360 height 38
click at [605, 195] on div "Add" at bounding box center [767, 198] width 360 height 38
click at [621, 193] on icon at bounding box center [622, 192] width 19 height 19
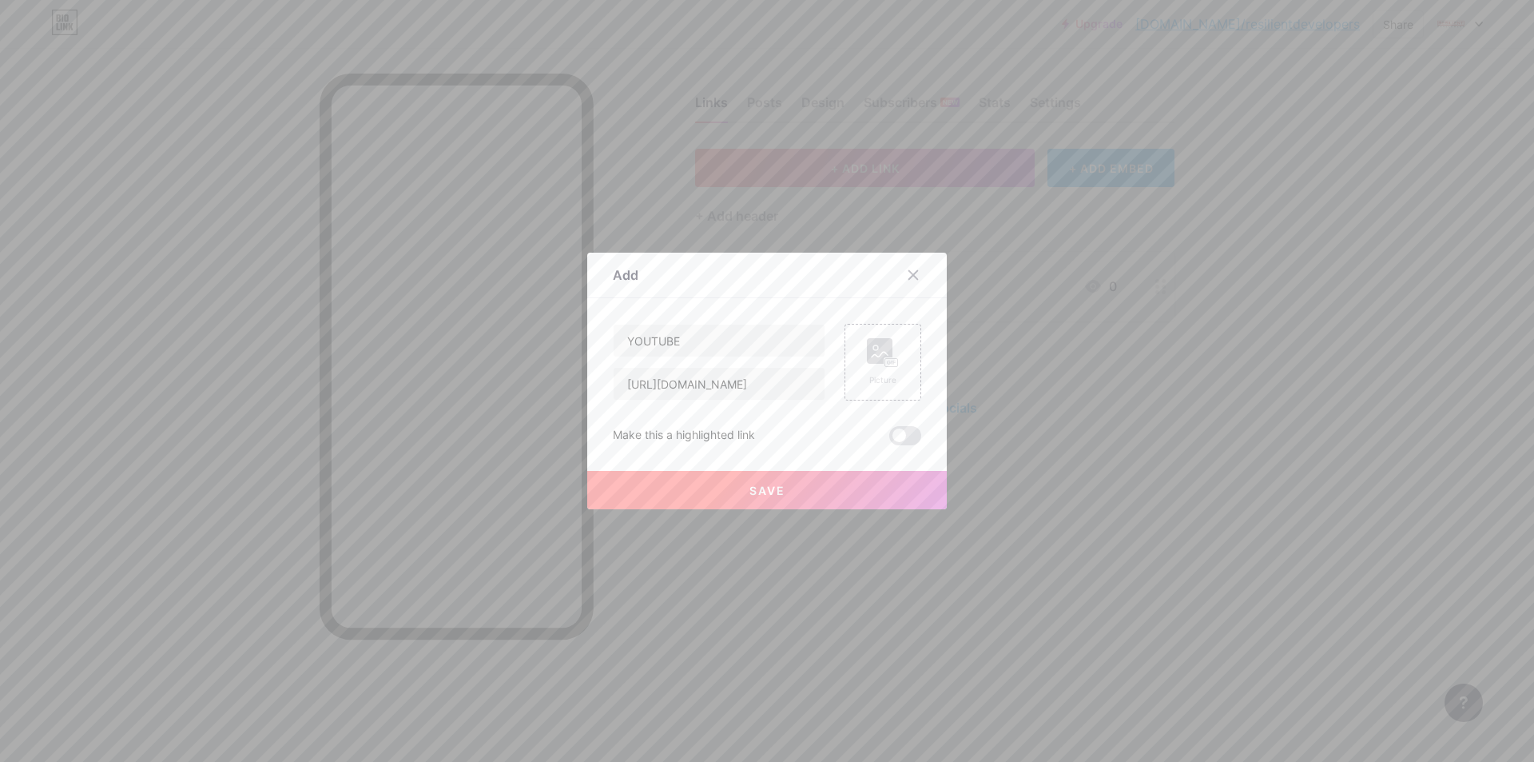
click at [756, 480] on button "Save" at bounding box center [767, 490] width 360 height 38
